Goal: Information Seeking & Learning: Compare options

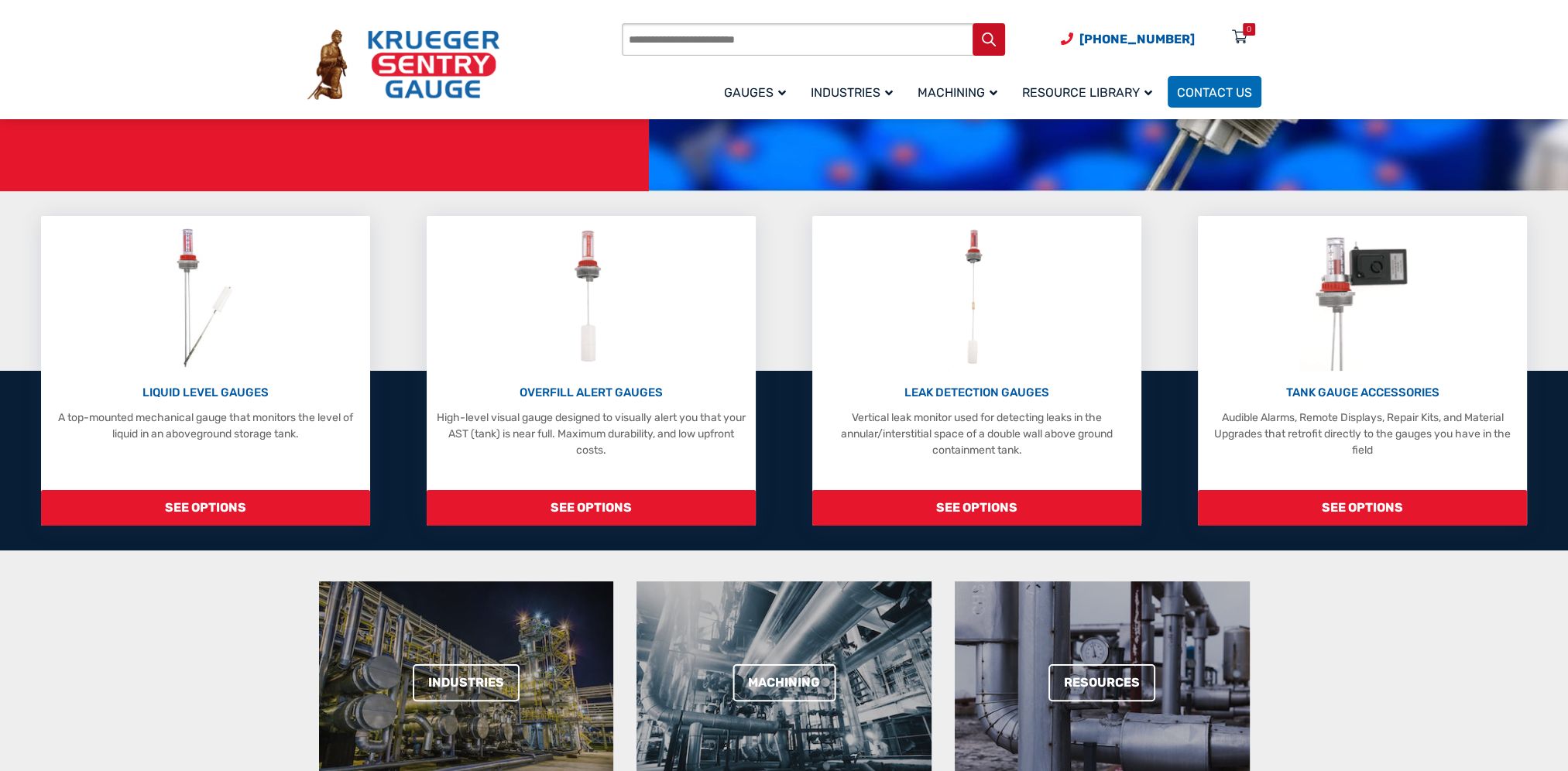
scroll to position [310, 0]
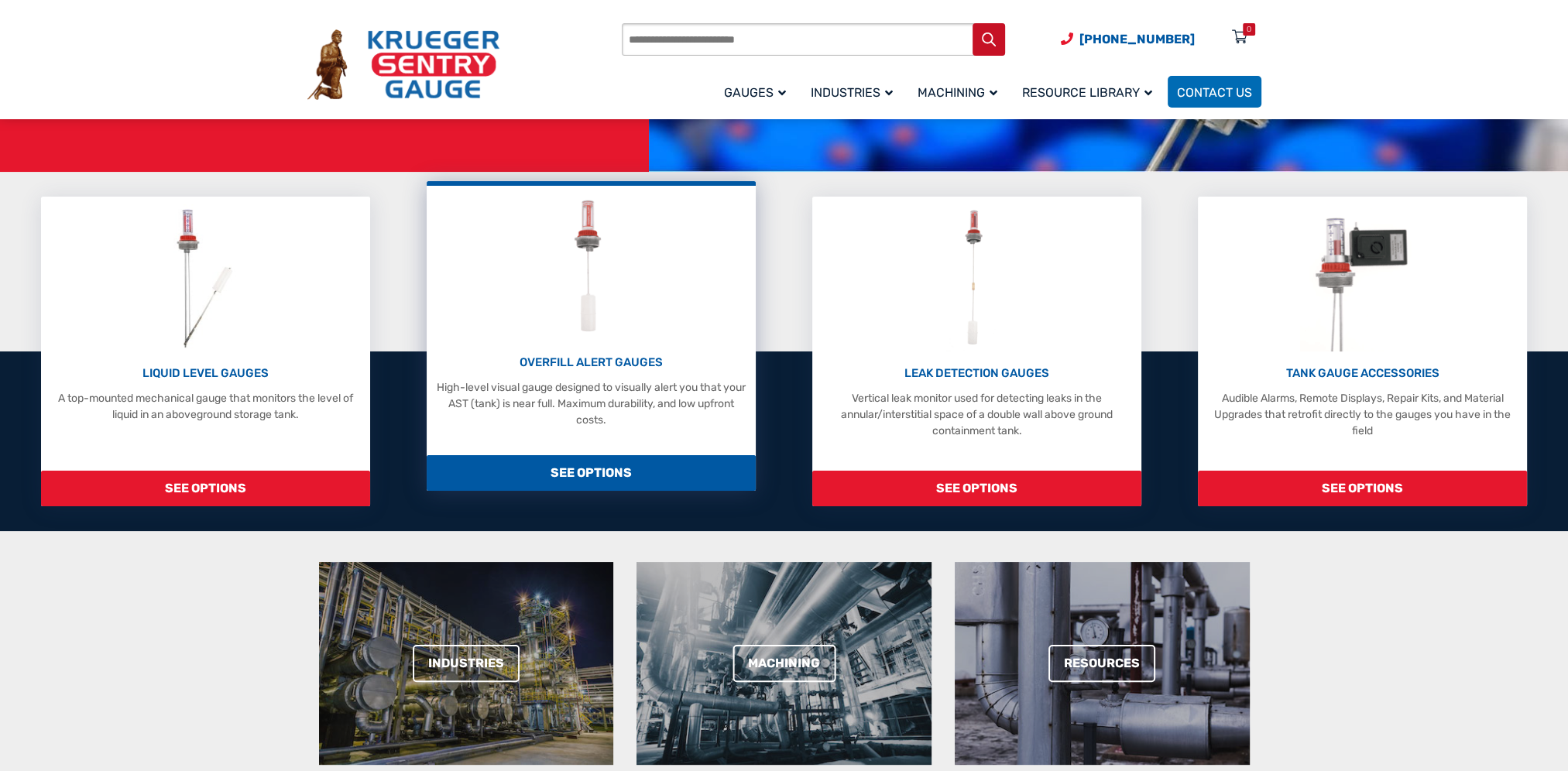
click at [590, 465] on span "SEE OPTIONS" at bounding box center [591, 472] width 329 height 36
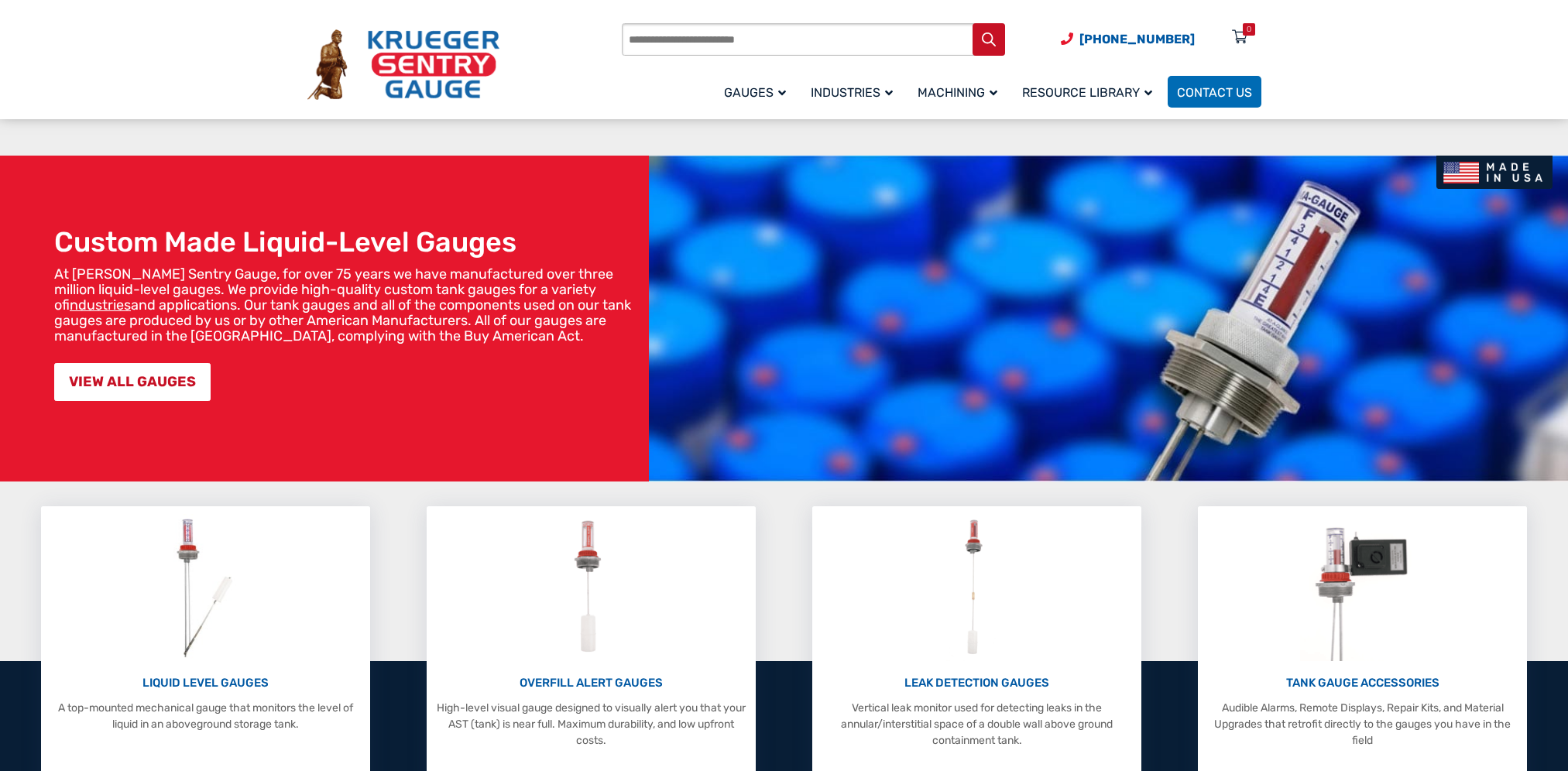
scroll to position [310, 0]
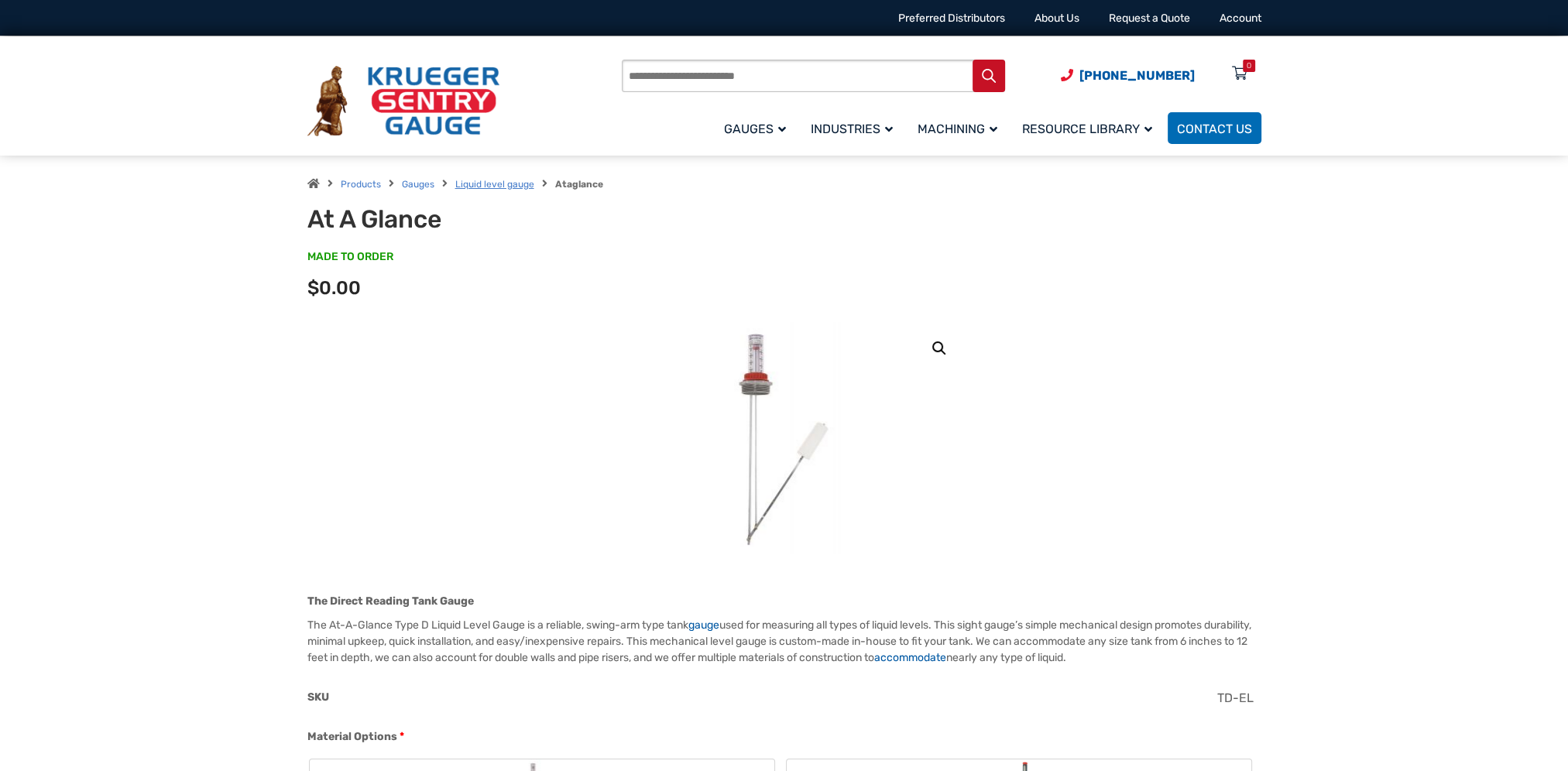
click at [486, 184] on link "Liquid level gauge" at bounding box center [495, 184] width 79 height 11
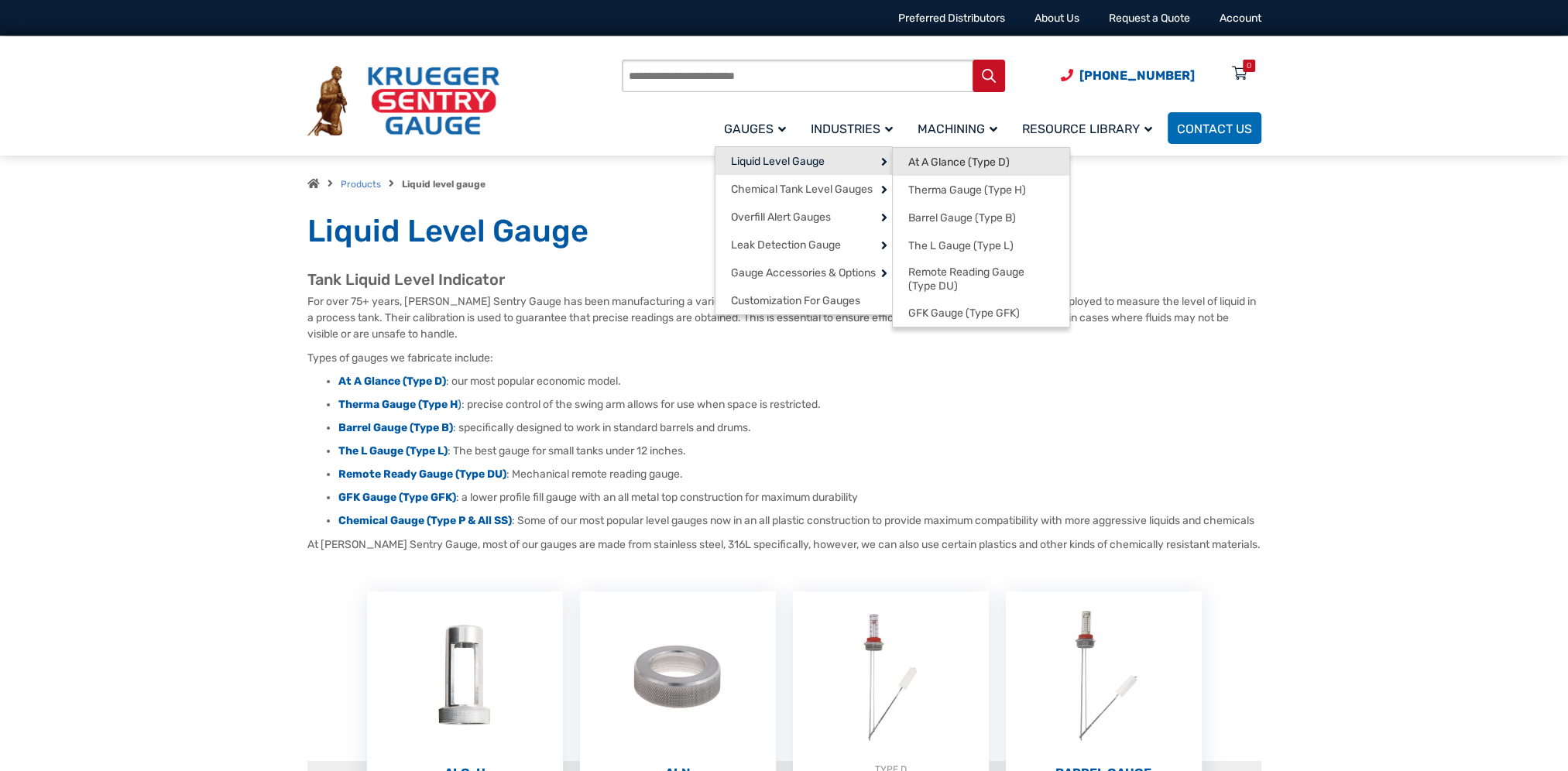
click at [1012, 160] on link "At A Glance (Type D)" at bounding box center [981, 161] width 176 height 28
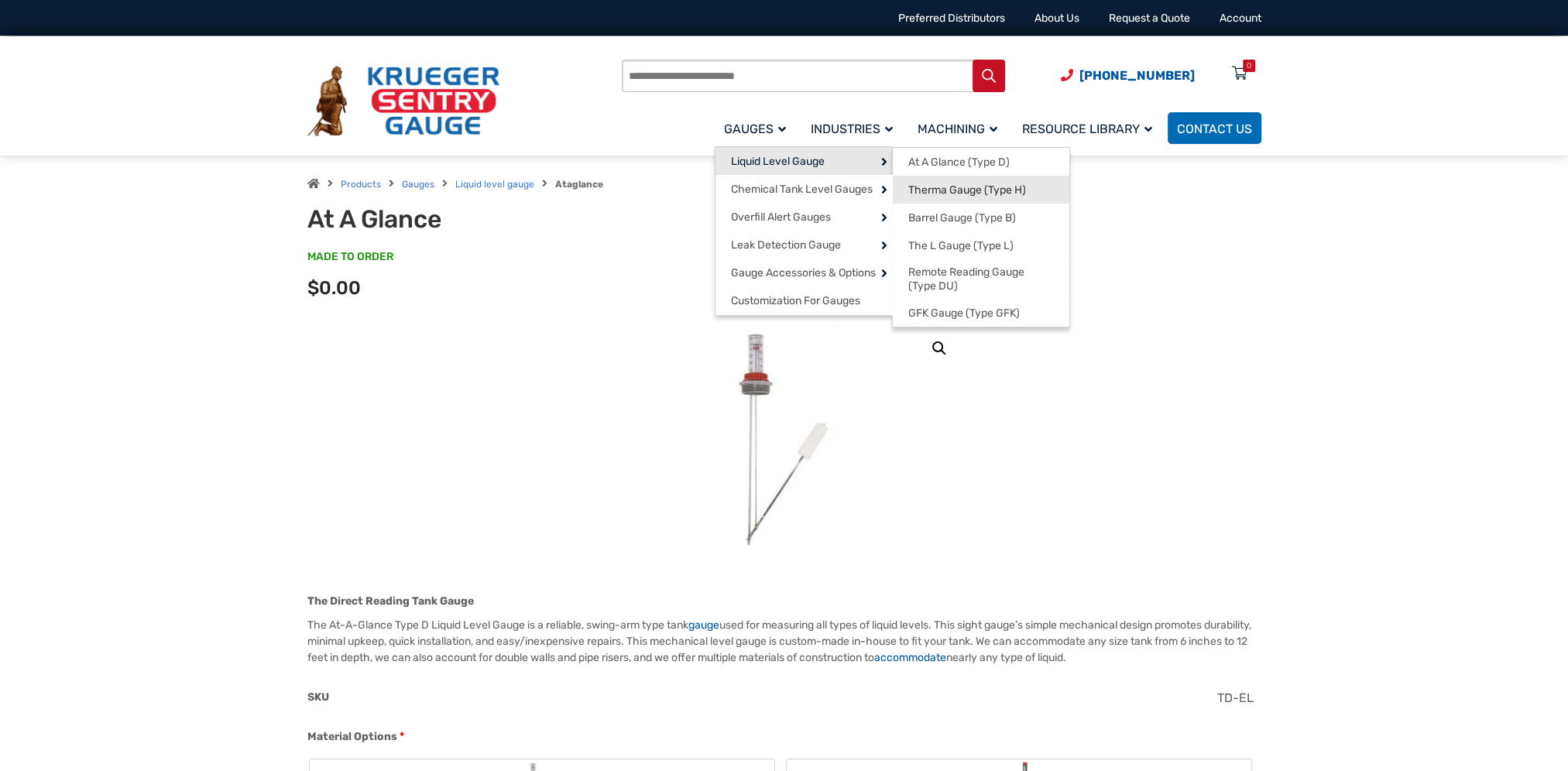
click at [1026, 192] on link "Therma Gauge (Type H)" at bounding box center [981, 189] width 176 height 28
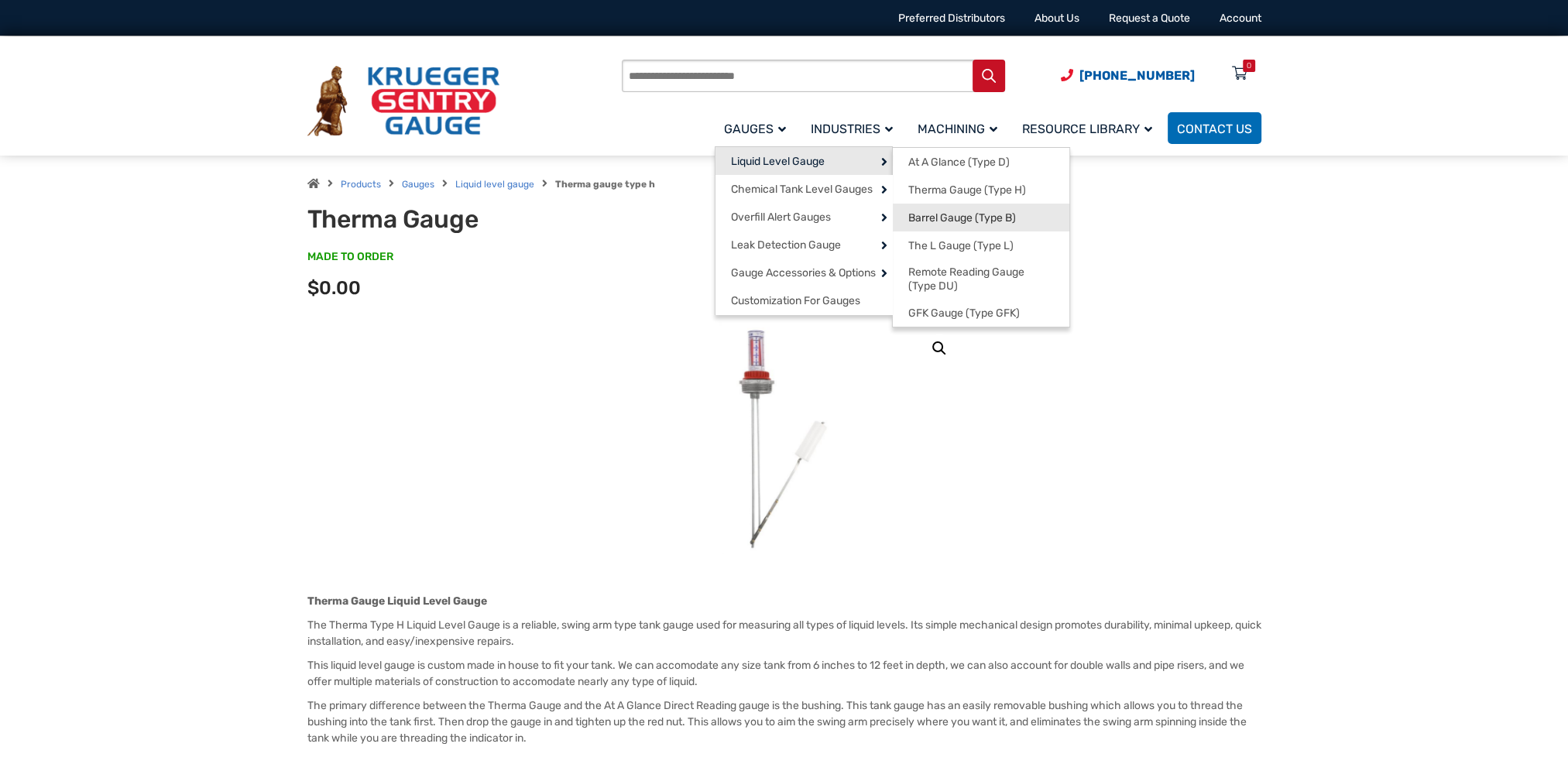
click at [997, 218] on span "Barrel Gauge (Type B)" at bounding box center [962, 218] width 107 height 14
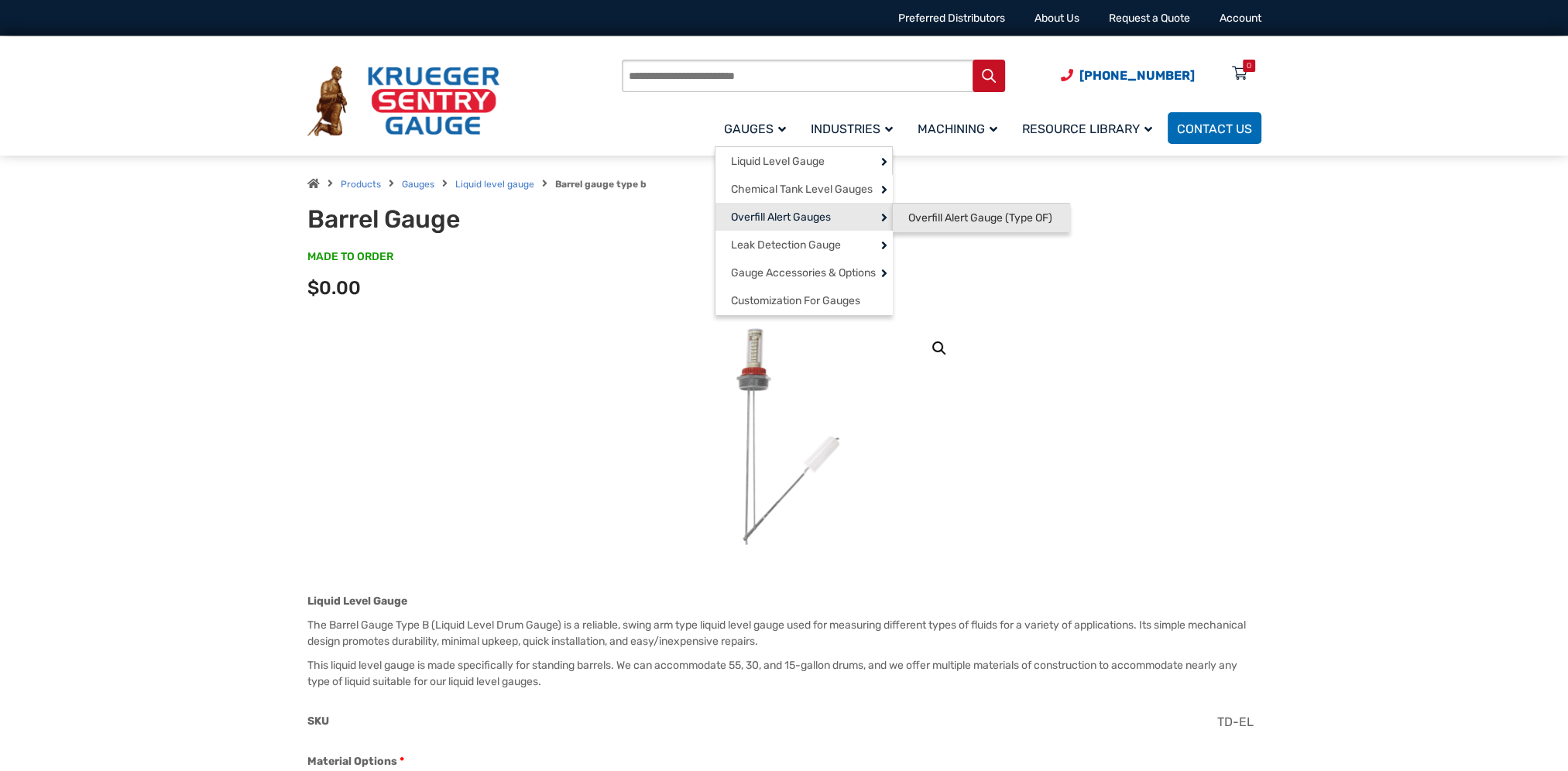
click at [973, 212] on span "Overfill Alert Gauge (Type OF)" at bounding box center [980, 218] width 144 height 14
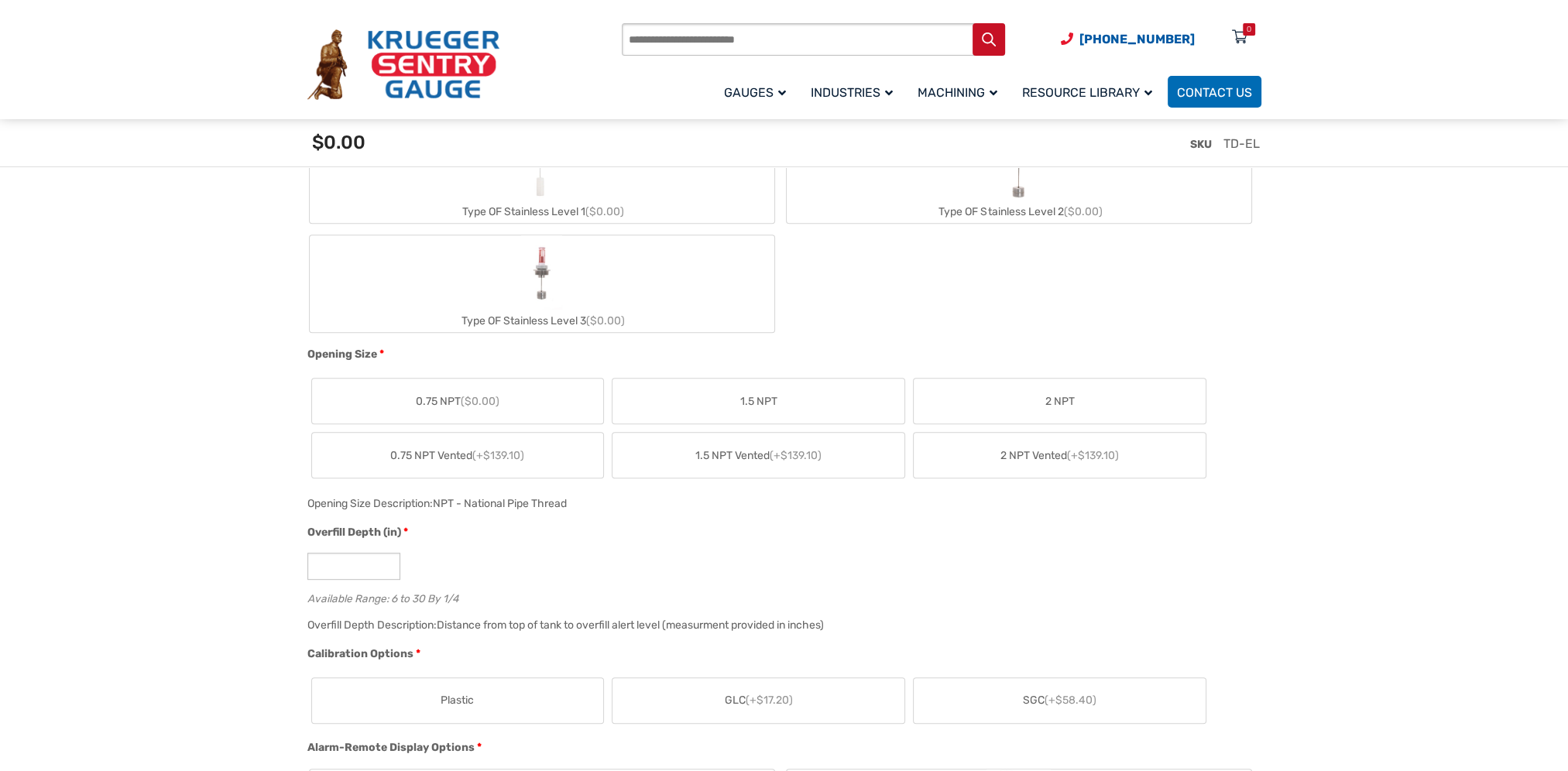
scroll to position [542, 0]
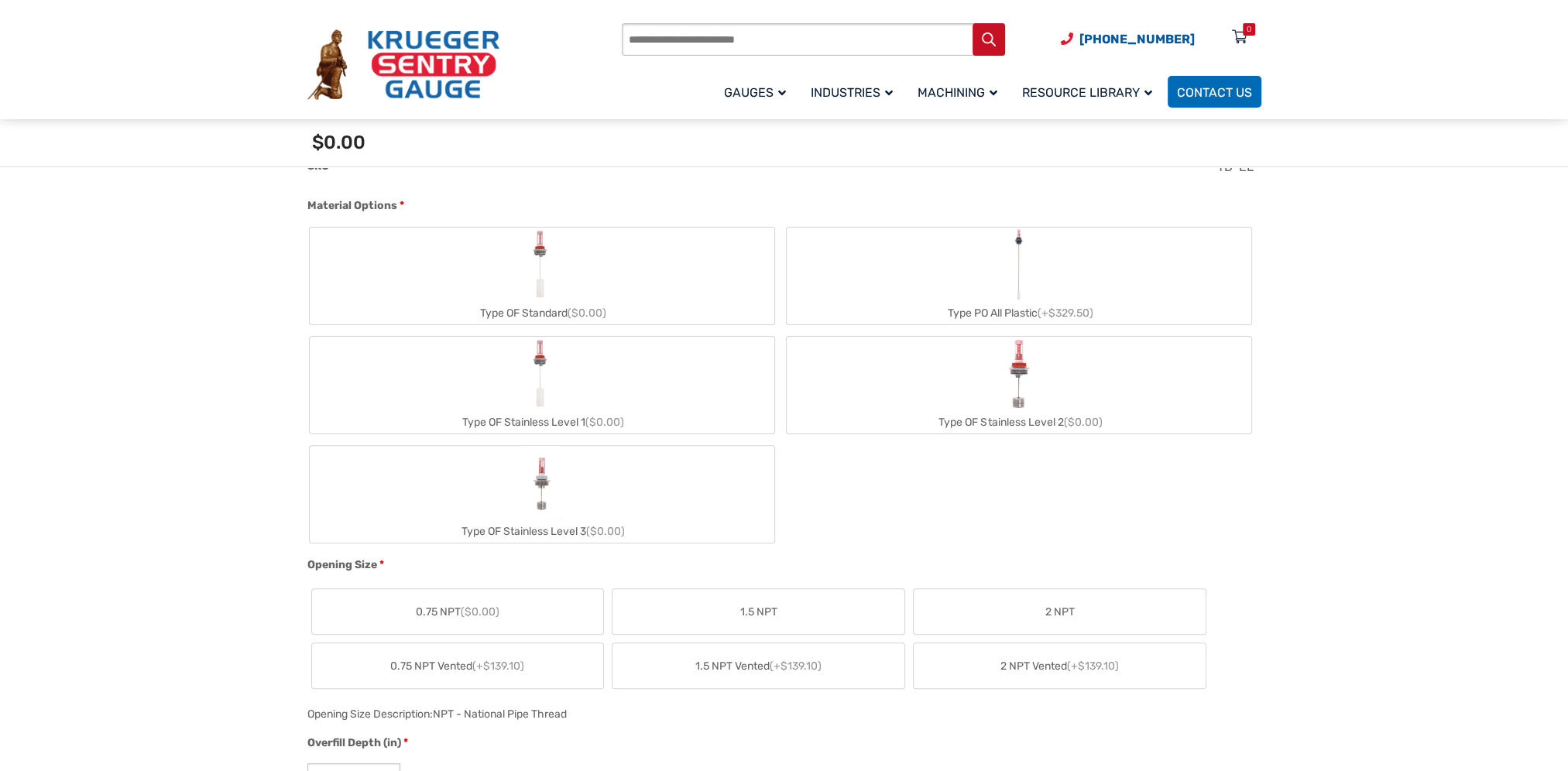
click at [536, 266] on img "Type OF Standard" at bounding box center [541, 265] width 35 height 74
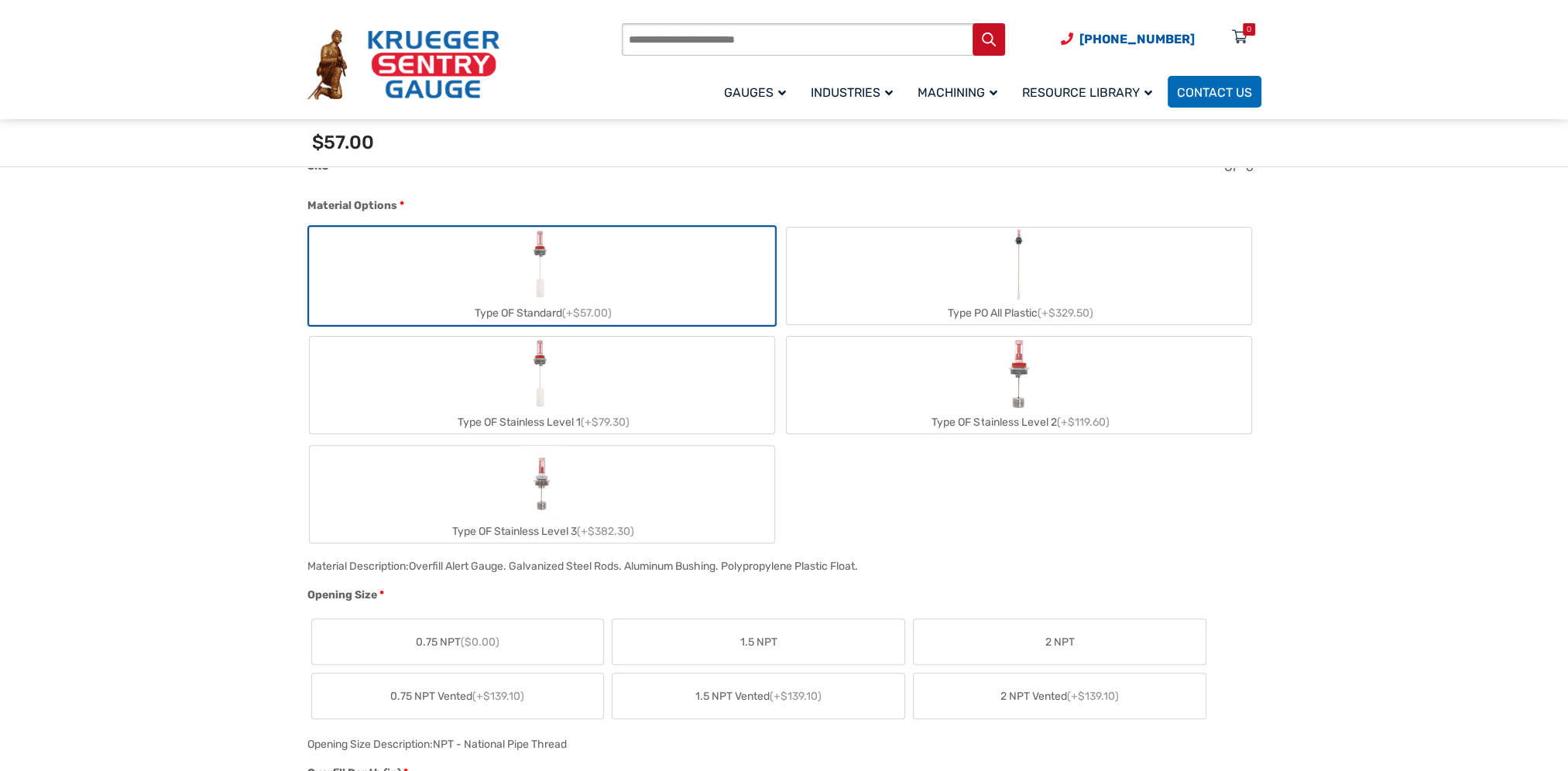
click at [1038, 285] on label "Type PO All Plastic (+$329.50)" at bounding box center [1020, 276] width 465 height 96
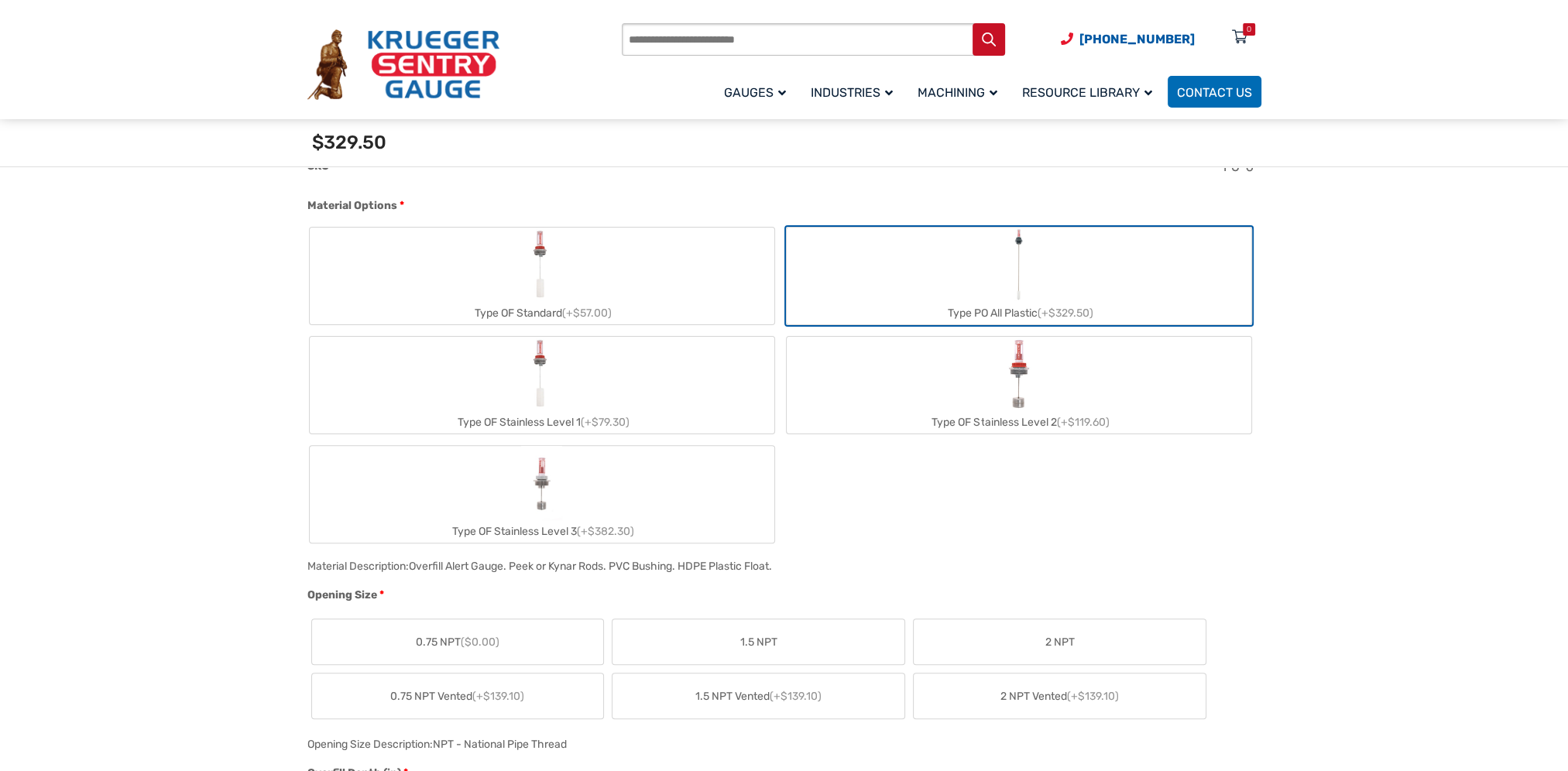
click at [594, 276] on label "Type OF Standard (+$57.00)" at bounding box center [542, 276] width 465 height 96
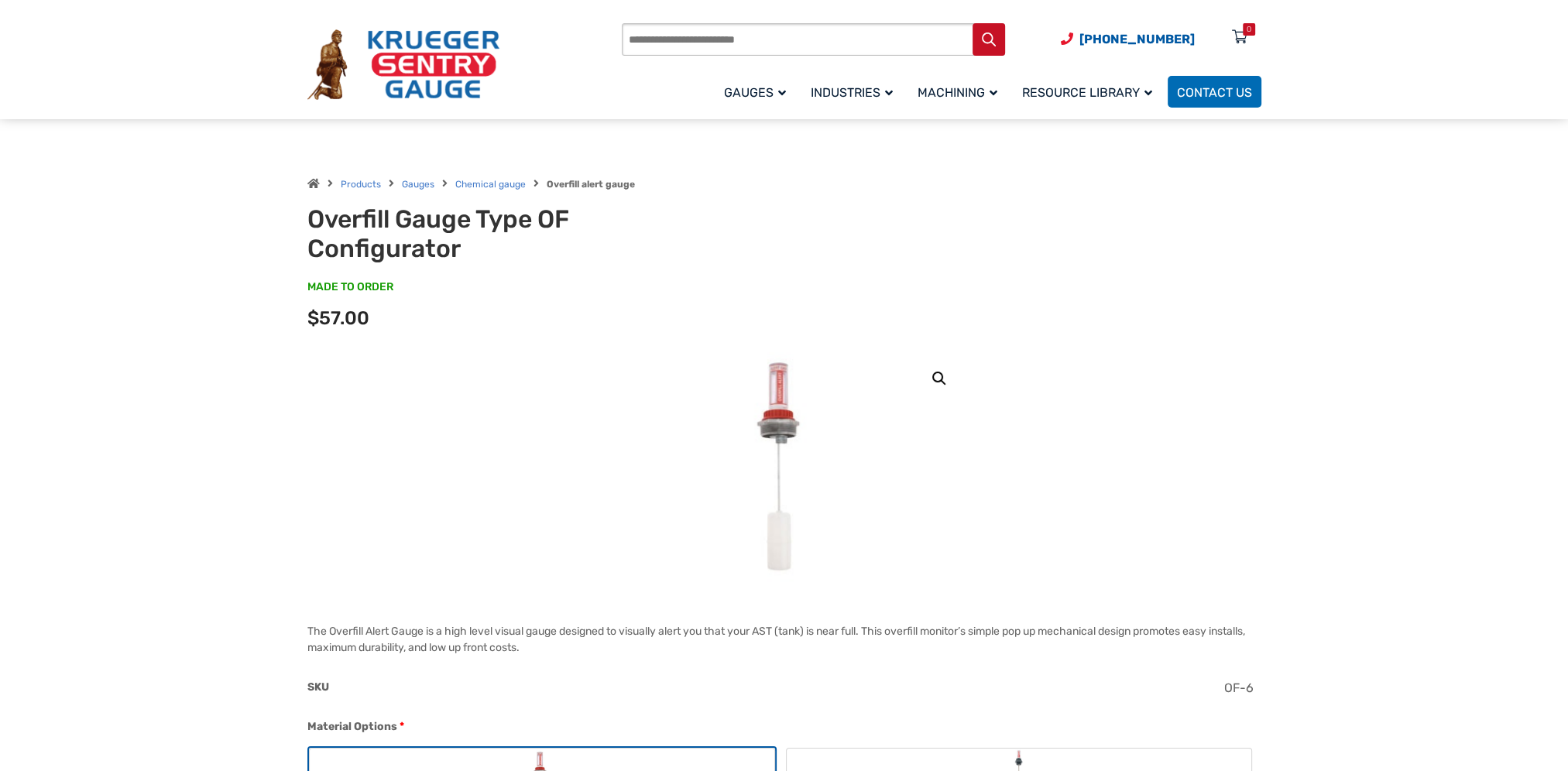
scroll to position [0, 0]
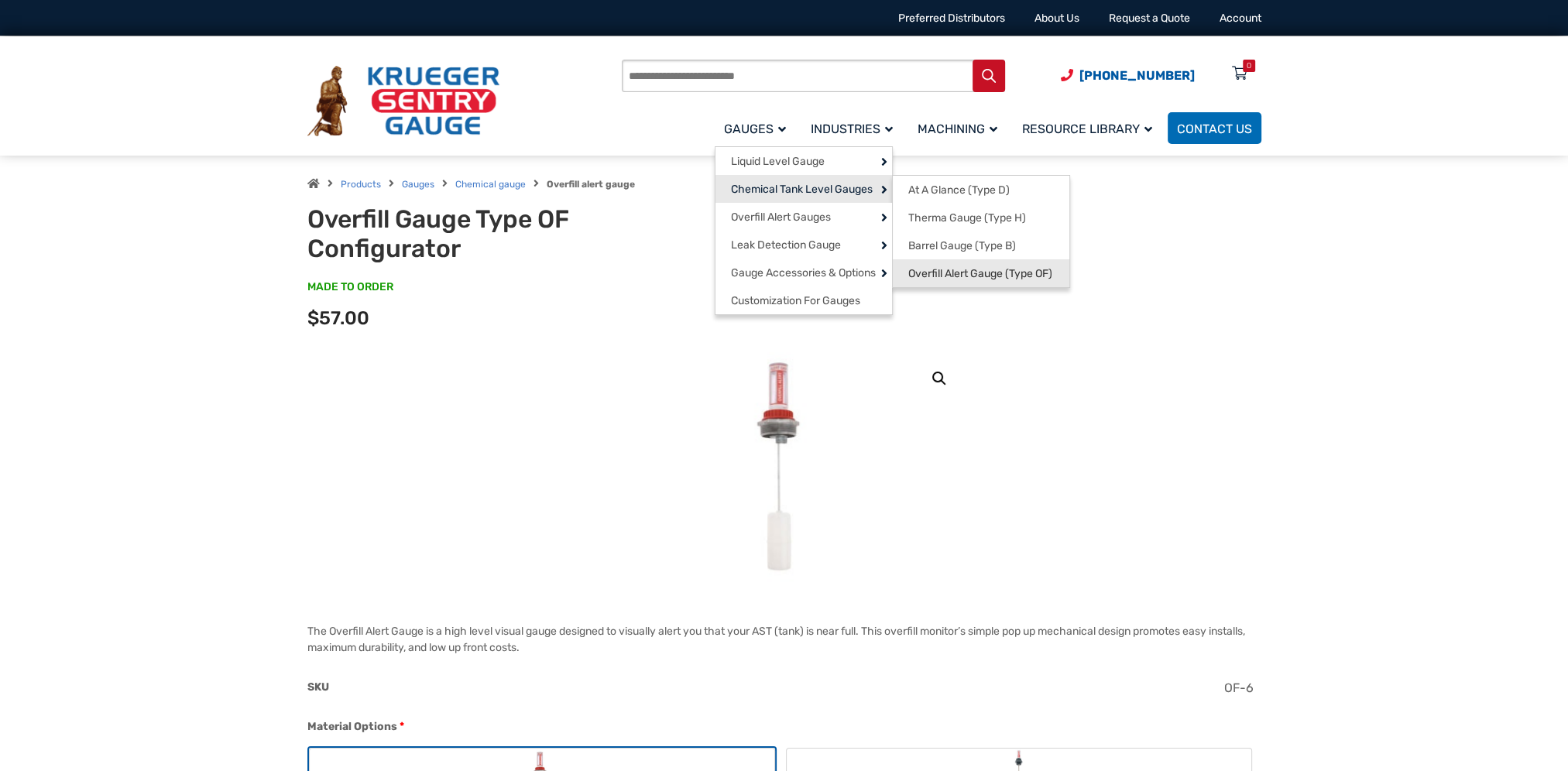
click at [973, 273] on span "Overfill Alert Gauge (Type OF)" at bounding box center [980, 274] width 144 height 14
